Goal: Task Accomplishment & Management: Use online tool/utility

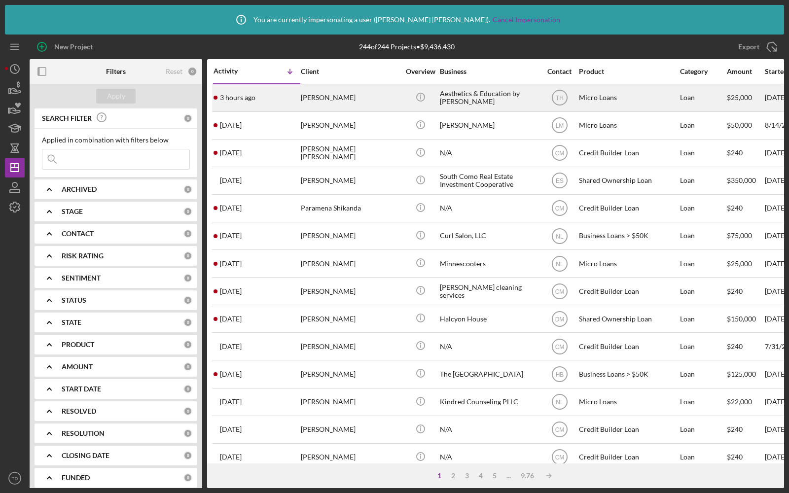
click at [368, 99] on div "[PERSON_NAME]" at bounding box center [350, 98] width 99 height 26
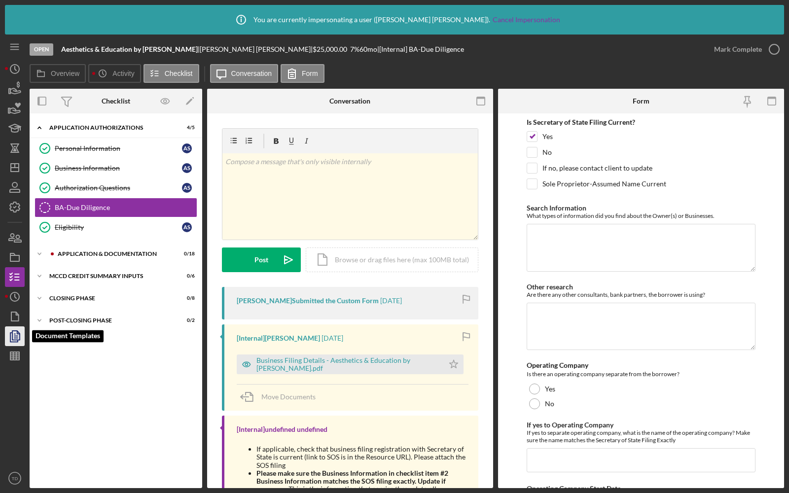
click at [14, 335] on icon "button" at bounding box center [14, 336] width 25 height 25
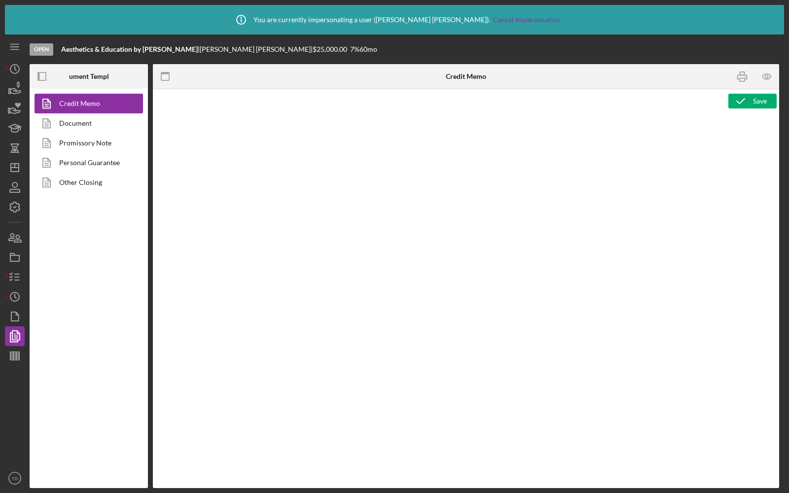
type textarea "<h1>MCCD Loan Presentation-<span id="Org_Title" class="template-field mceNonEdi…"
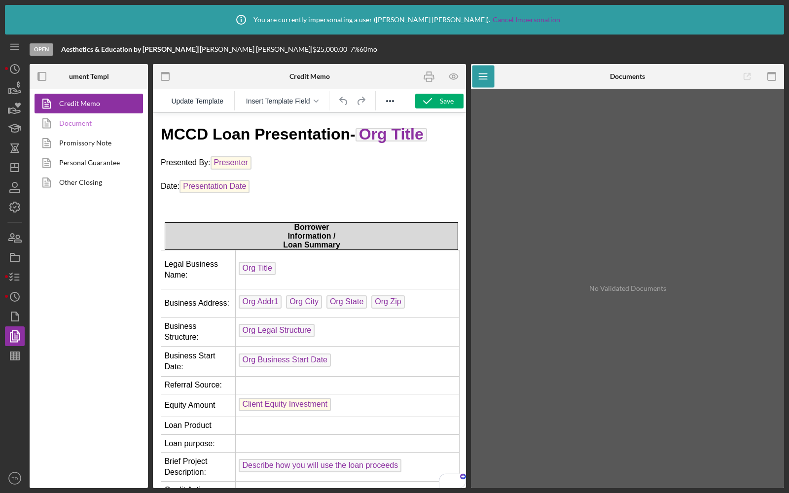
click at [81, 120] on link "Document" at bounding box center [87, 123] width 104 height 20
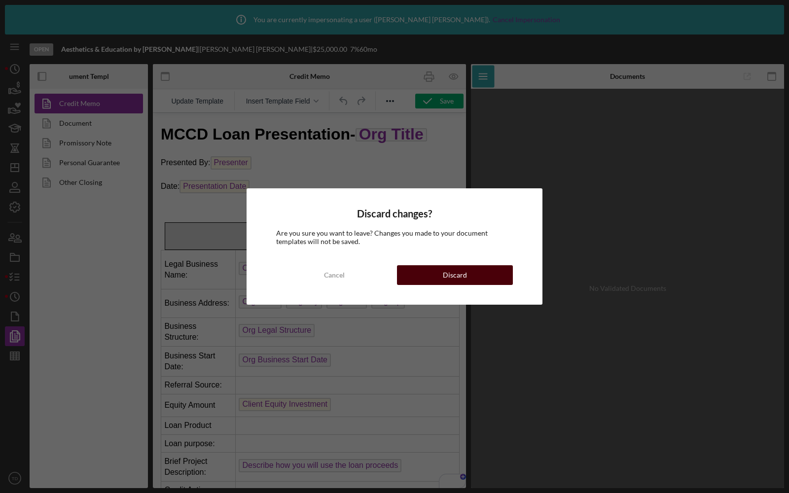
click at [451, 274] on div "Discard" at bounding box center [455, 275] width 24 height 20
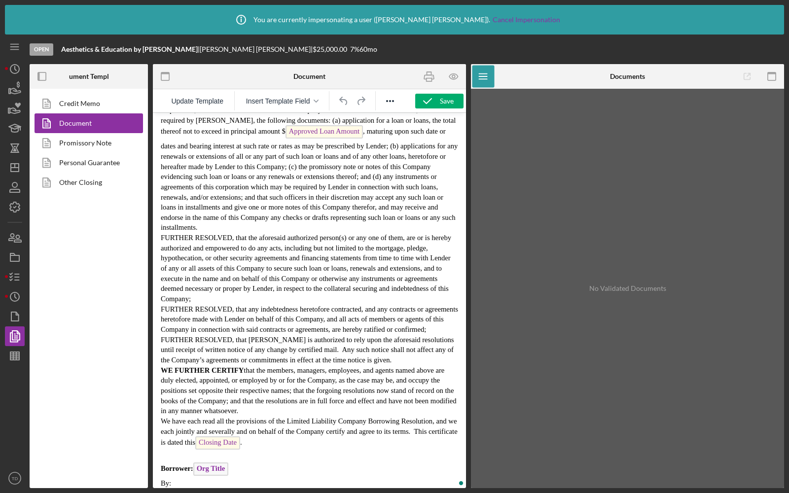
scroll to position [592, 0]
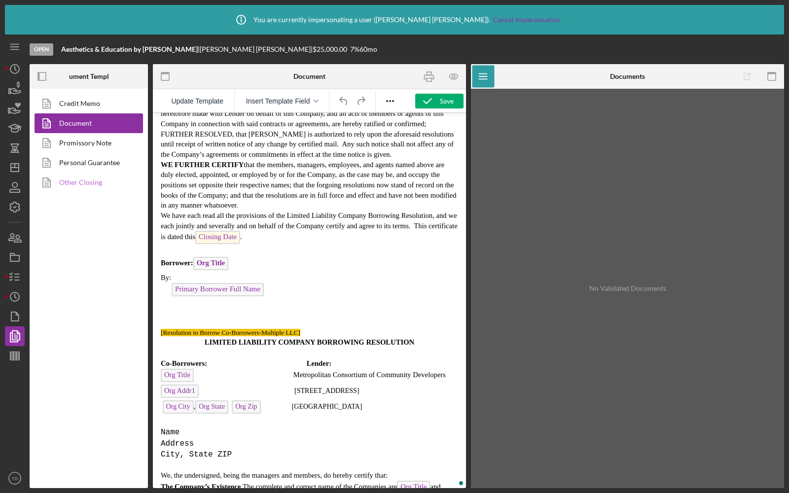
click at [86, 181] on link "Other Closing" at bounding box center [87, 183] width 104 height 20
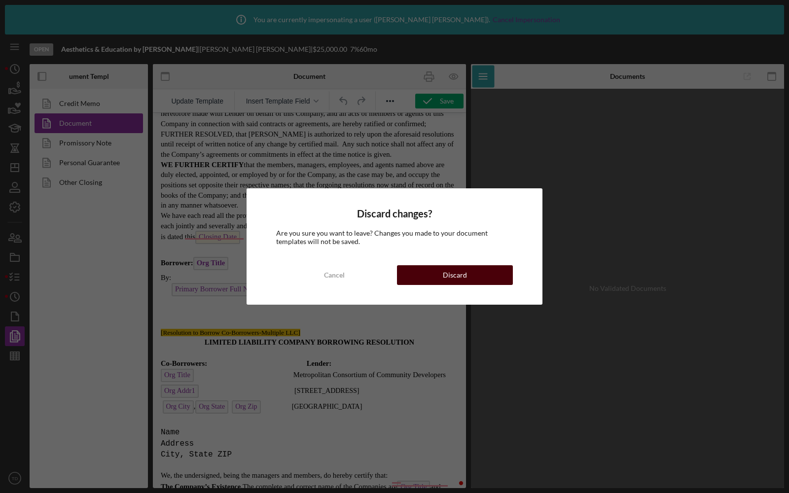
click at [468, 280] on button "Discard" at bounding box center [455, 275] width 116 height 20
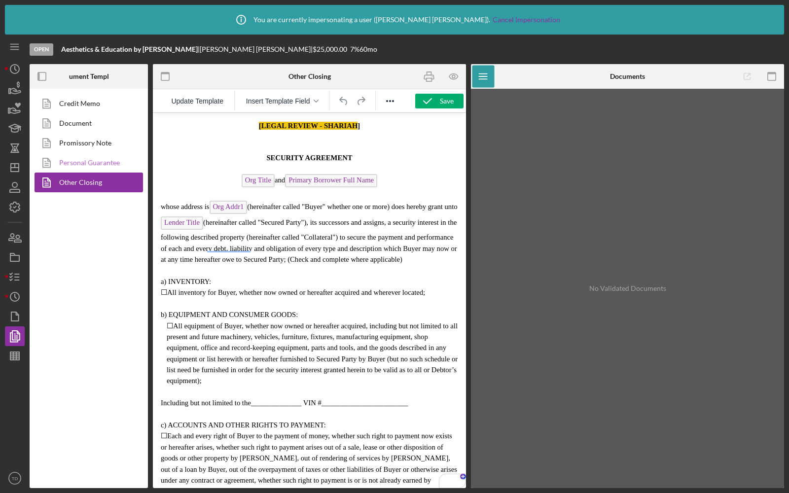
click at [104, 164] on link "Personal Guarantee" at bounding box center [87, 163] width 104 height 20
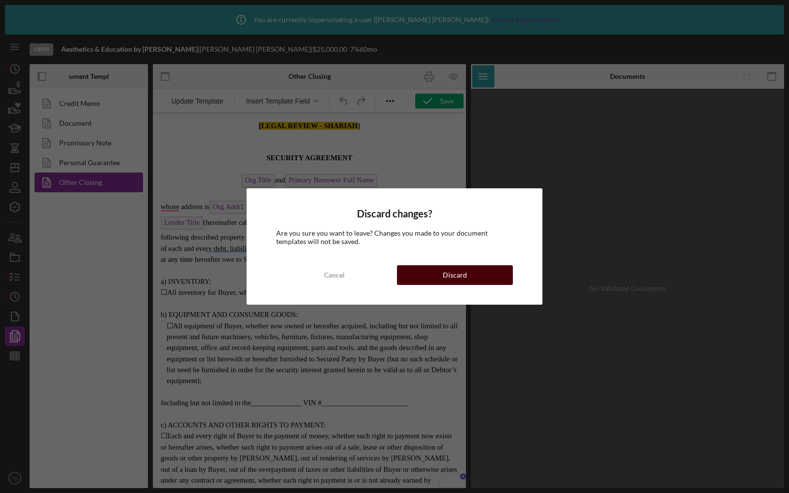
click at [446, 275] on div "Discard" at bounding box center [455, 275] width 24 height 20
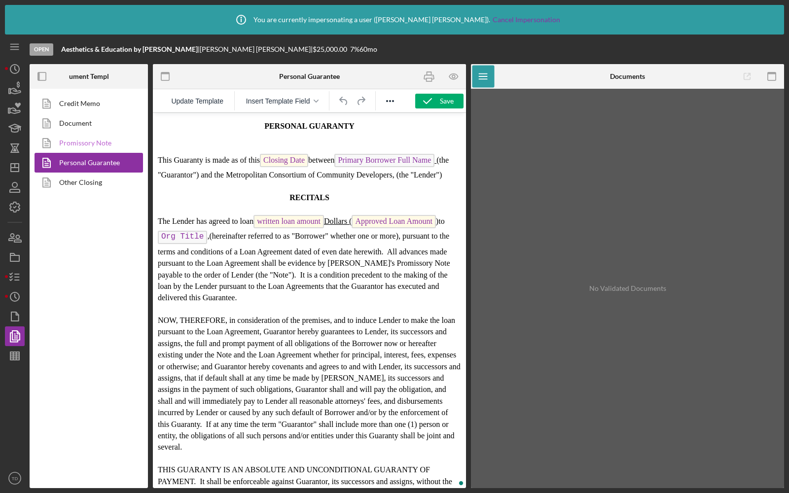
click at [76, 141] on link "Promissory Note" at bounding box center [87, 143] width 104 height 20
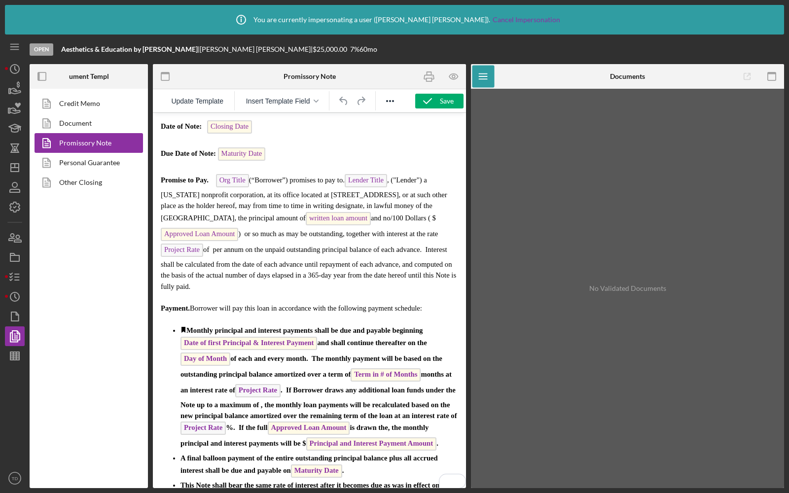
scroll to position [207, 0]
click at [82, 107] on link "Credit Memo" at bounding box center [87, 104] width 104 height 20
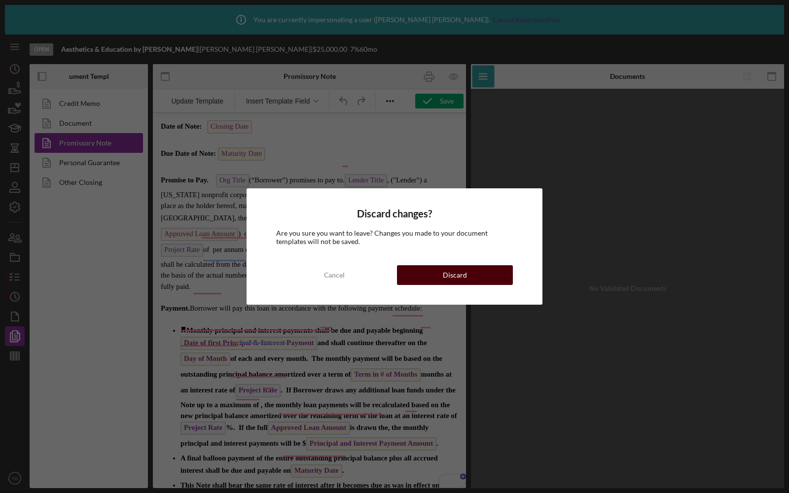
click at [467, 279] on button "Discard" at bounding box center [455, 275] width 116 height 20
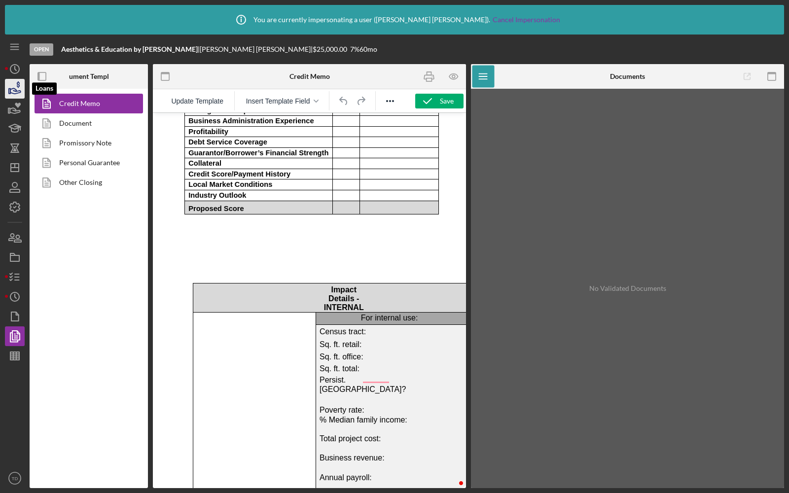
click at [14, 88] on icon "button" at bounding box center [15, 90] width 10 height 5
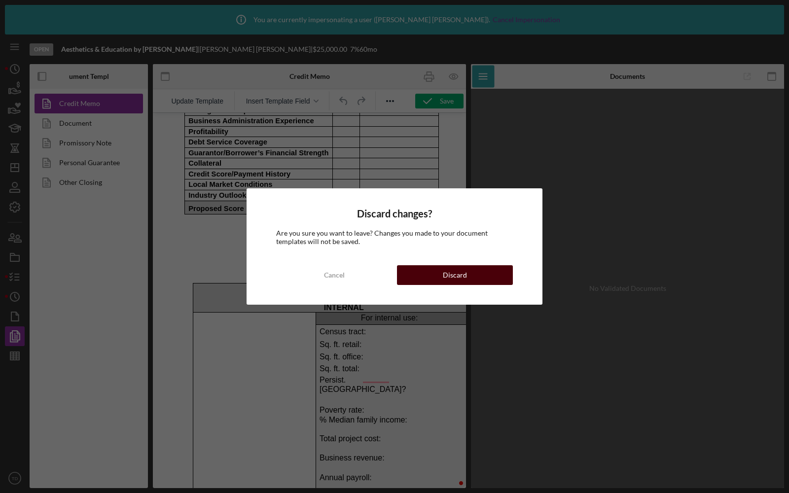
click at [437, 274] on button "Discard" at bounding box center [455, 275] width 116 height 20
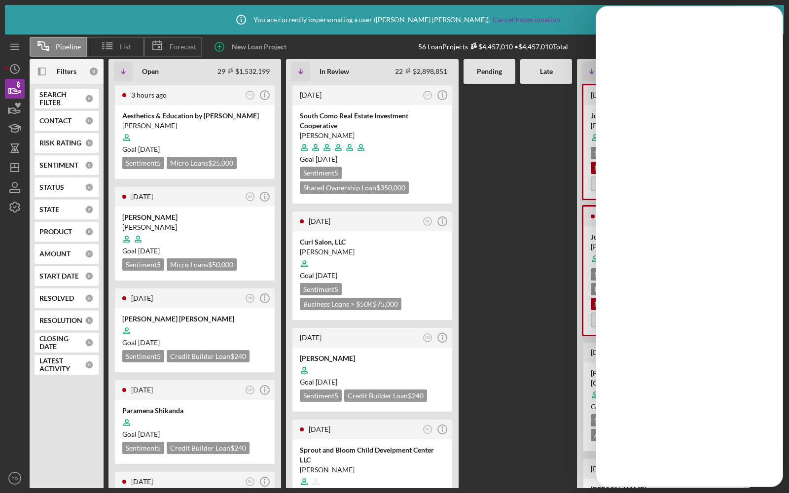
click at [532, 122] on div at bounding box center [546, 286] width 52 height 404
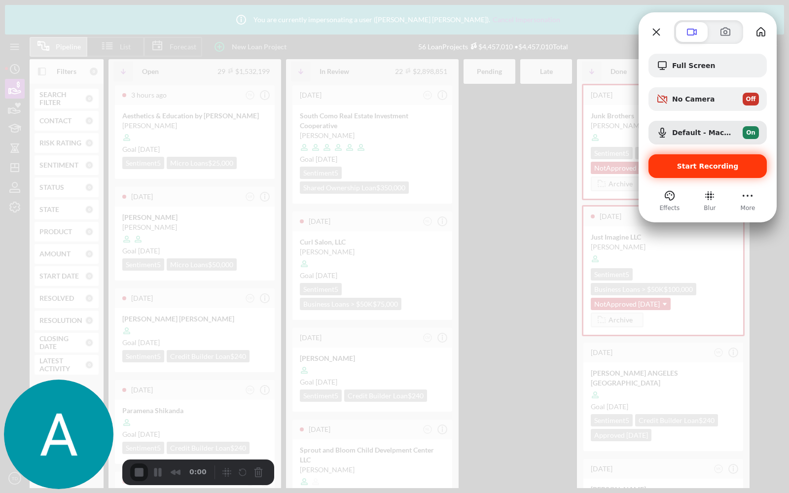
click at [709, 167] on span "Start Recording" at bounding box center [708, 166] width 62 height 8
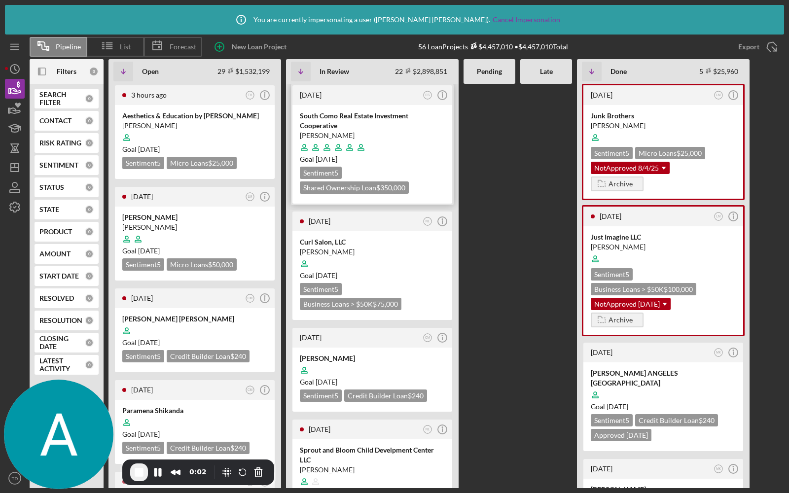
scroll to position [444, 0]
click at [225, 138] on div at bounding box center [194, 137] width 145 height 19
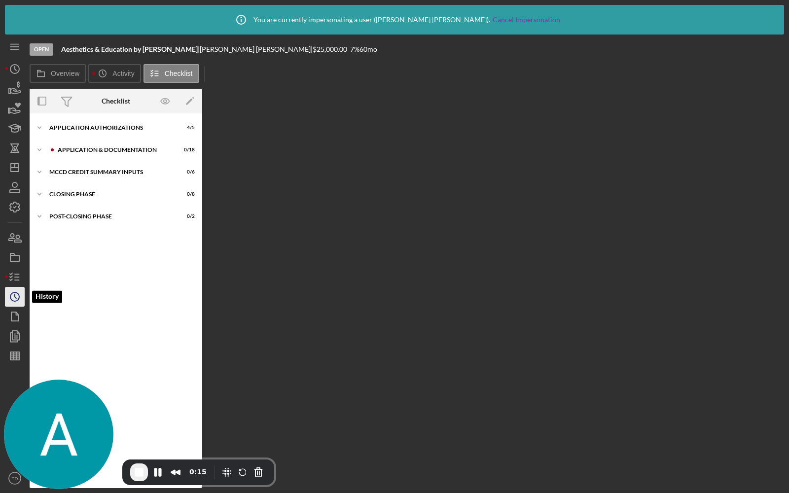
click at [13, 303] on icon "Icon/History" at bounding box center [14, 297] width 25 height 25
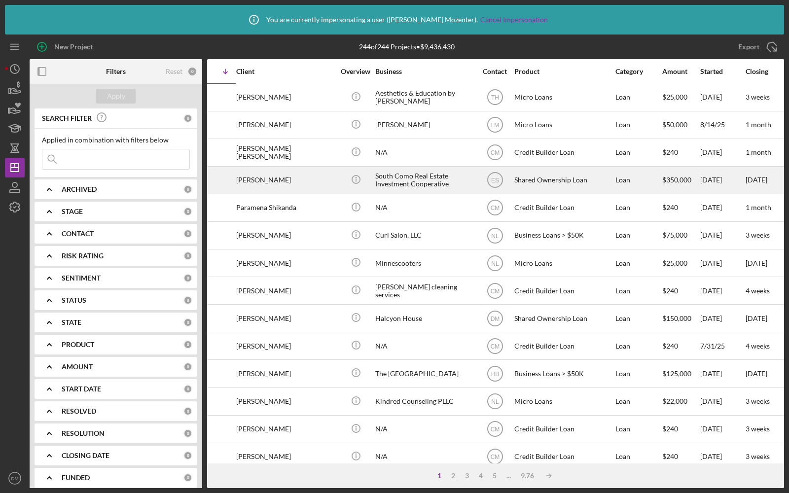
scroll to position [0, 0]
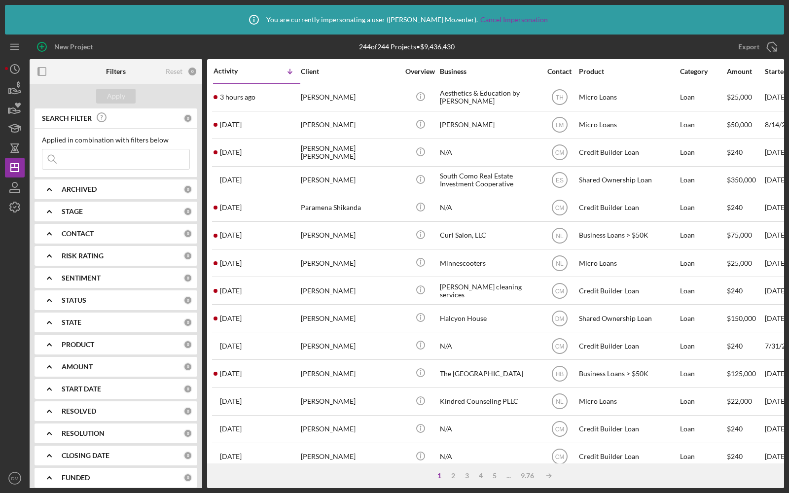
click at [51, 271] on icon "Icon/Expander" at bounding box center [49, 278] width 25 height 25
click at [49, 323] on div "1" at bounding box center [116, 321] width 148 height 16
click at [49, 322] on div at bounding box center [47, 318] width 11 height 11
click at [47, 315] on input "1" at bounding box center [47, 319] width 10 height 10
checkbox input "true"
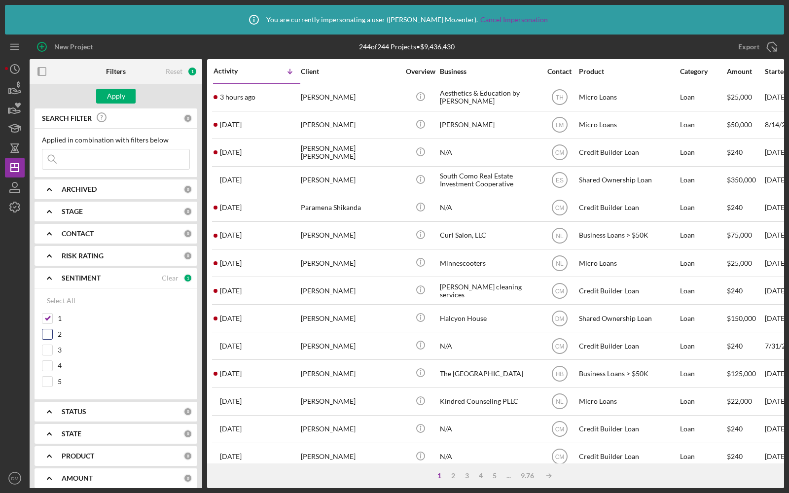
click at [48, 331] on input "2" at bounding box center [47, 334] width 10 height 10
checkbox input "true"
click at [48, 348] on input "3" at bounding box center [47, 350] width 10 height 10
checkbox input "true"
click at [49, 362] on input "4" at bounding box center [47, 366] width 10 height 10
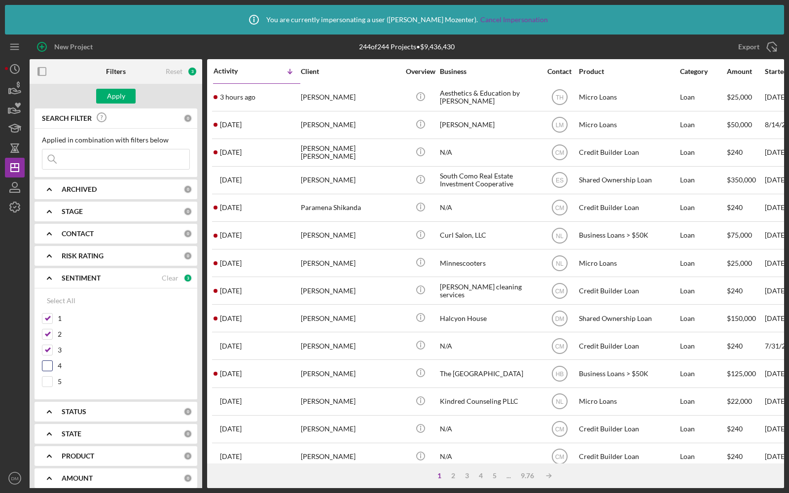
checkbox input "true"
click at [112, 99] on div "Apply" at bounding box center [116, 96] width 18 height 15
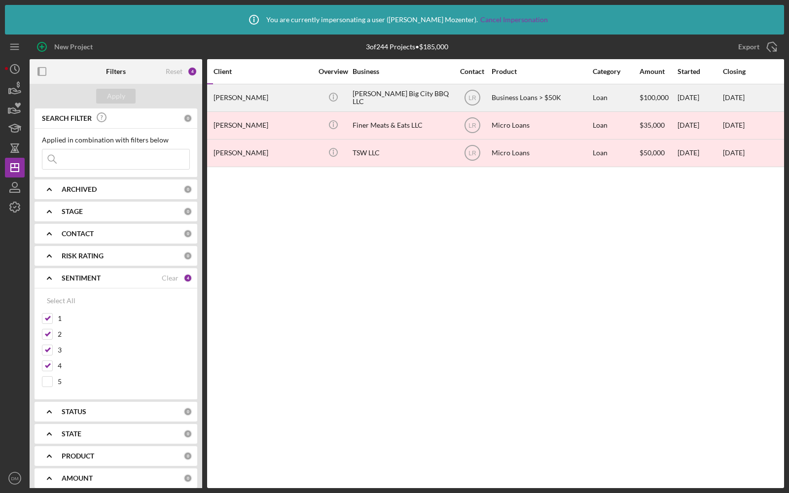
scroll to position [0, 0]
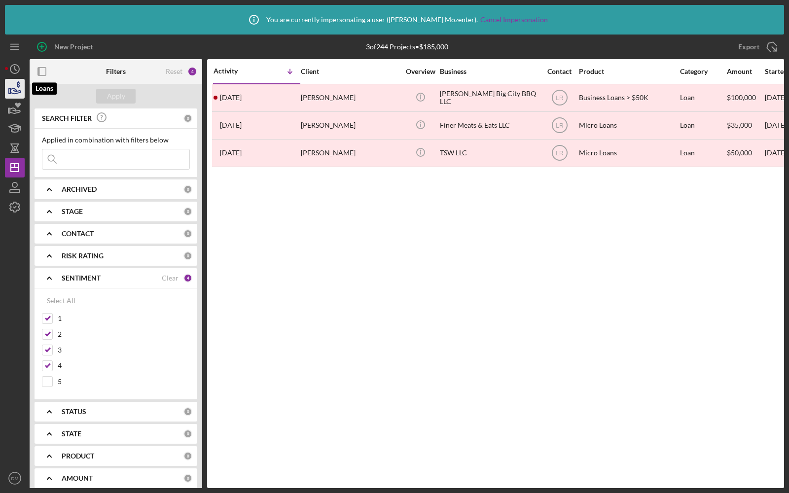
click at [21, 90] on icon "button" at bounding box center [14, 88] width 25 height 25
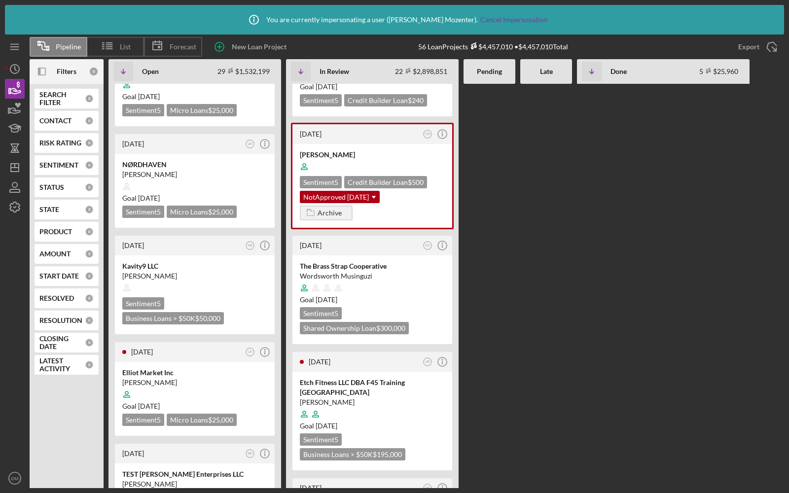
scroll to position [2520, 0]
